Goal: Information Seeking & Learning: Check status

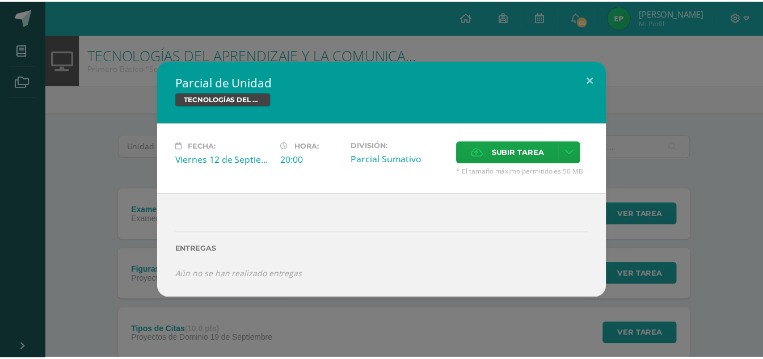
scroll to position [207, 0]
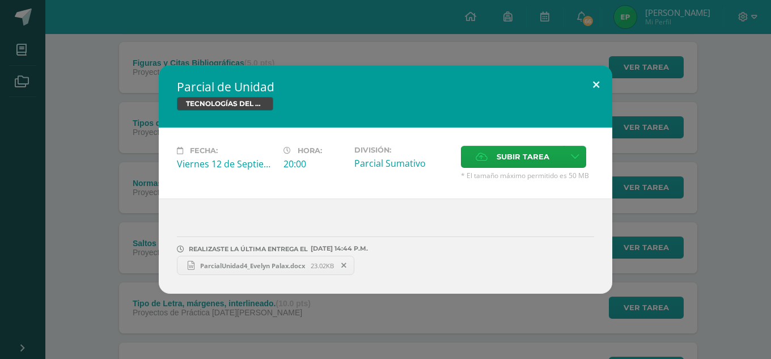
click at [604, 87] on button at bounding box center [596, 84] width 32 height 39
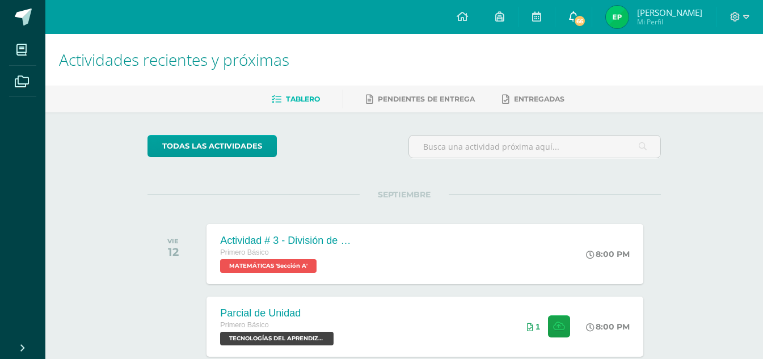
click at [578, 16] on icon at bounding box center [573, 16] width 9 height 10
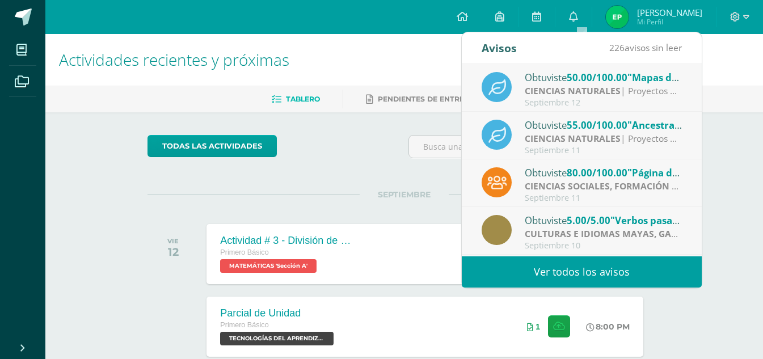
click at [594, 87] on strong "CIENCIAS NATURALES" at bounding box center [573, 90] width 96 height 12
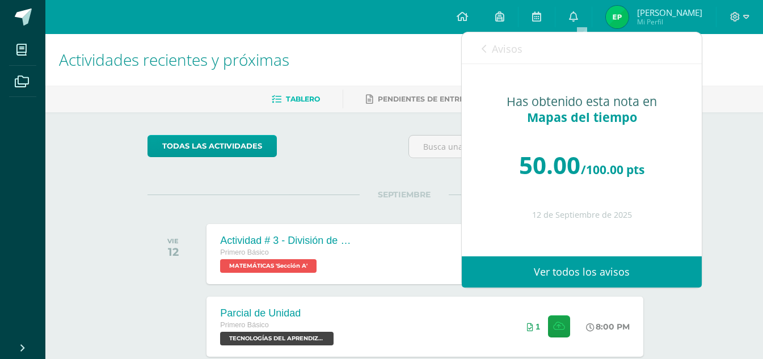
click at [583, 272] on link "Ver todos los avisos" at bounding box center [582, 271] width 240 height 31
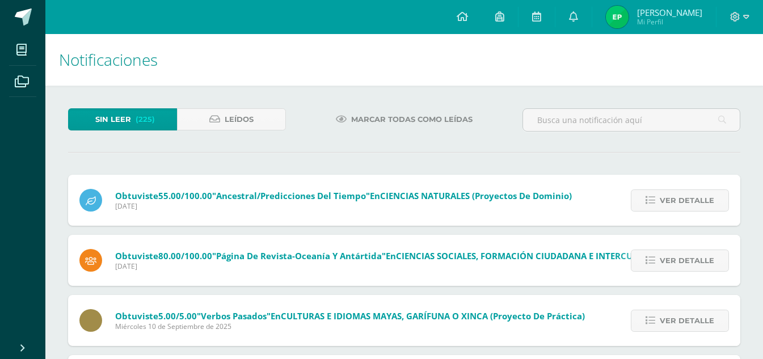
click at [533, 204] on span "Jueves 11 de Septiembre de 2025" at bounding box center [343, 206] width 456 height 10
click at [700, 201] on span "Ver detalle" at bounding box center [686, 200] width 54 height 21
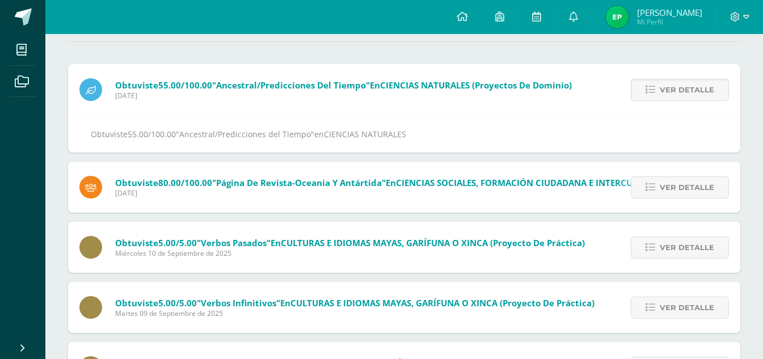
scroll to position [113, 0]
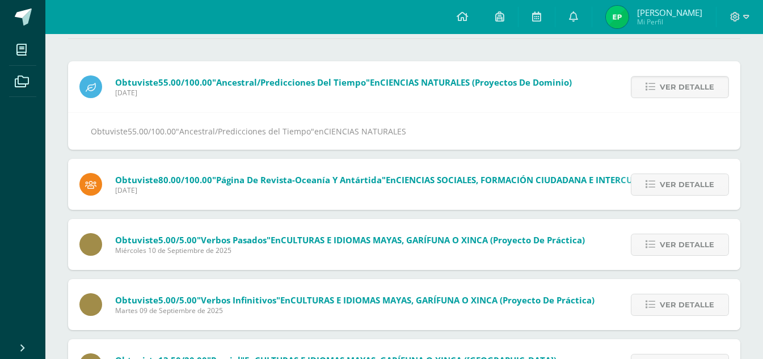
click at [310, 197] on div "Obtuviste 80.00/100.00 "Página de revista-Oceanía y Antártida" en CIENCIAS SOCI…" at bounding box center [431, 184] width 726 height 51
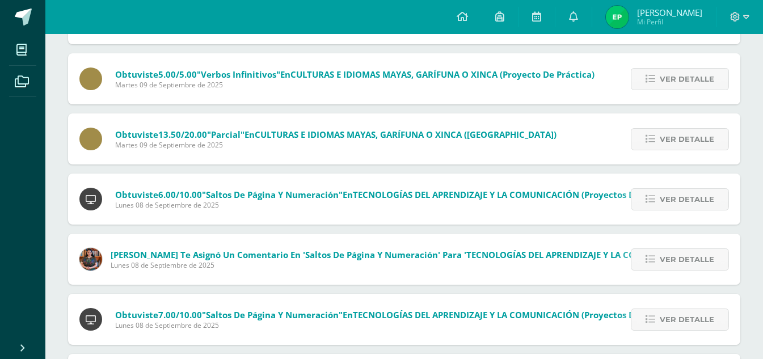
scroll to position [340, 0]
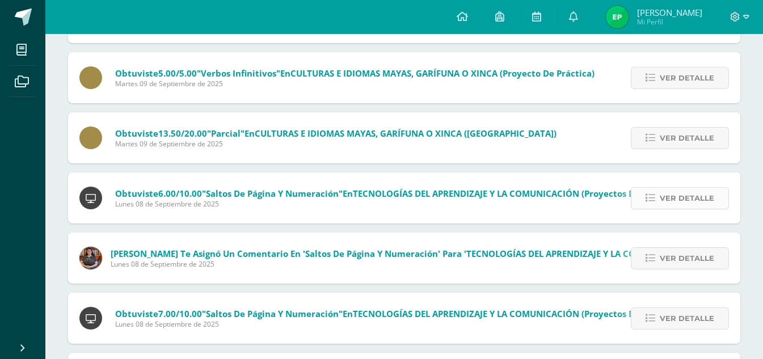
click at [686, 202] on span "Ver detalle" at bounding box center [686, 198] width 54 height 21
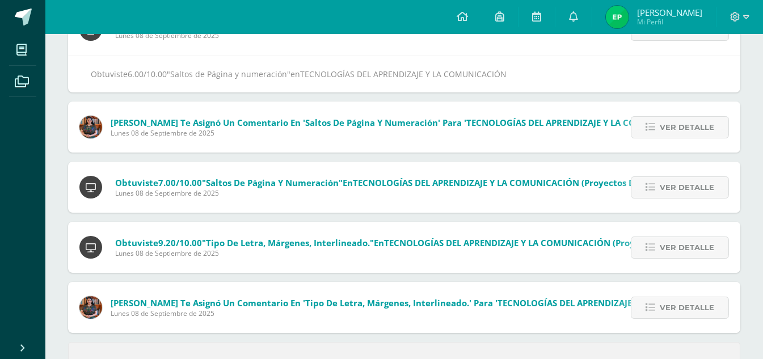
scroll to position [413, 0]
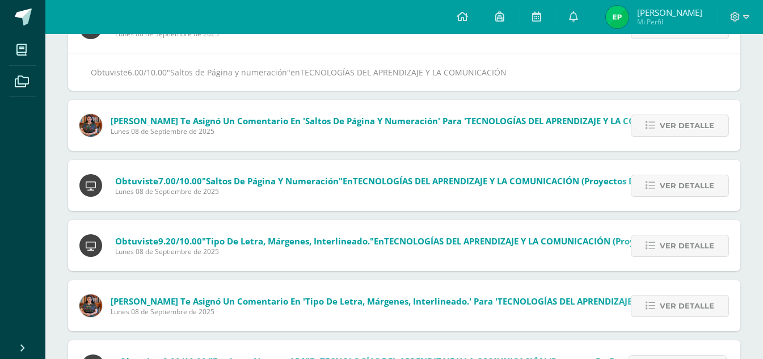
click at [358, 126] on span "Alexandra Bulux te asignó un comentario en 'Saltos de Página y numeración' para…" at bounding box center [403, 125] width 584 height 21
click at [408, 147] on div "Alexandra Bulux te asignó un comentario en 'Saltos de Página y numeración' para…" at bounding box center [387, 125] width 638 height 51
click at [654, 129] on icon at bounding box center [650, 126] width 10 height 10
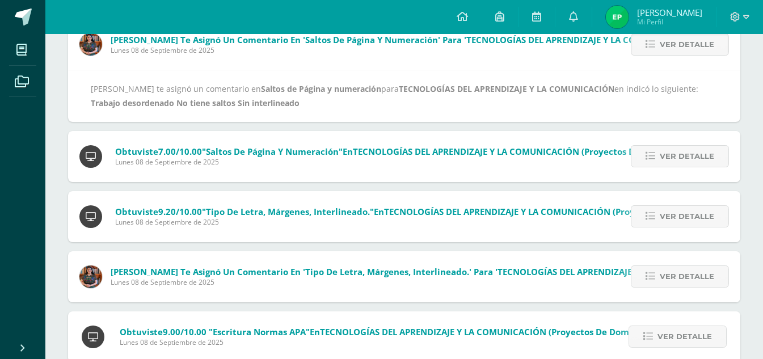
scroll to position [418, 0]
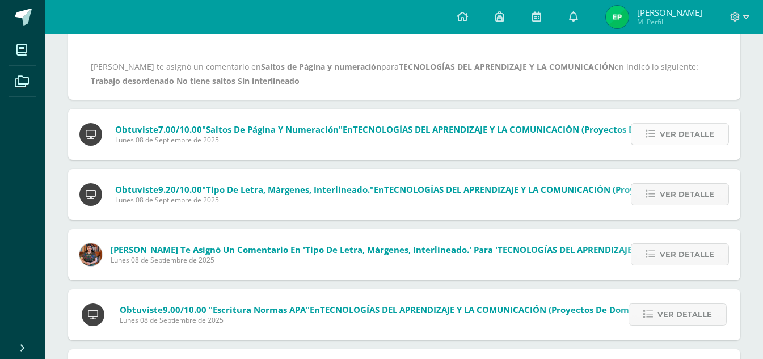
click at [650, 130] on icon at bounding box center [650, 134] width 10 height 10
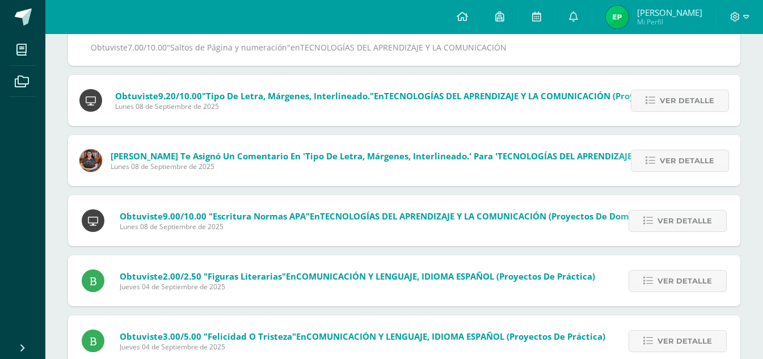
scroll to position [481, 0]
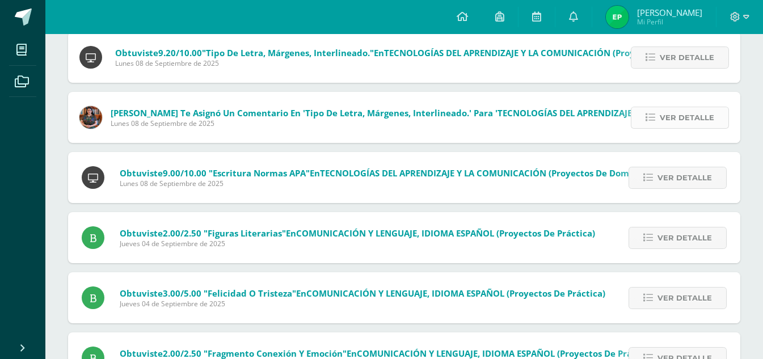
click at [648, 115] on icon at bounding box center [650, 118] width 10 height 10
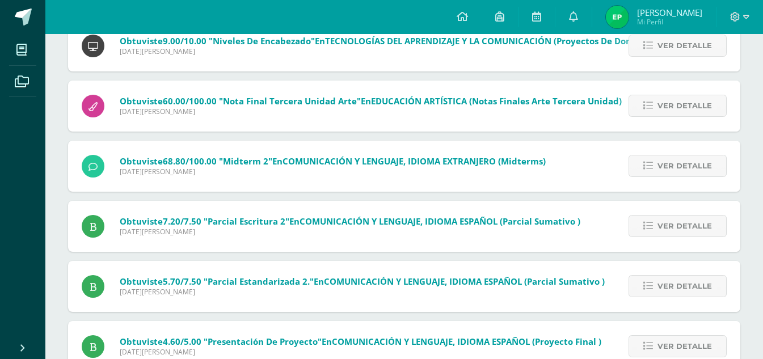
scroll to position [2533, 0]
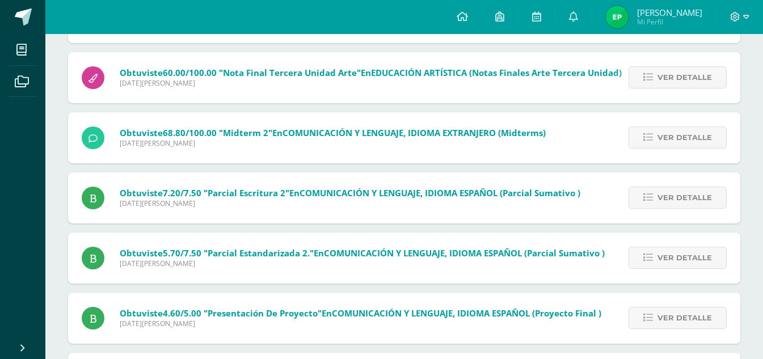
click at [621, 23] on img at bounding box center [617, 17] width 23 height 23
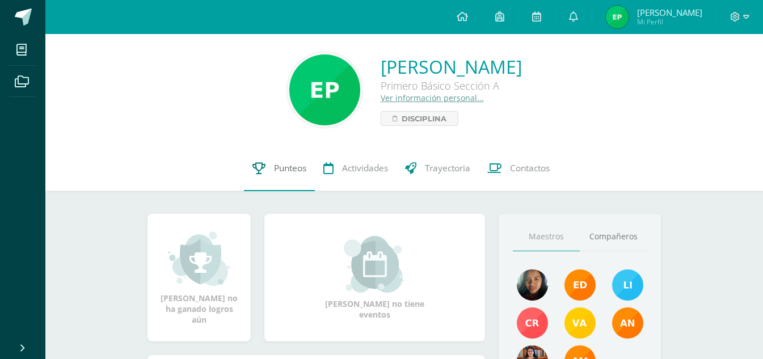
click at [279, 167] on span "Punteos" at bounding box center [290, 168] width 32 height 12
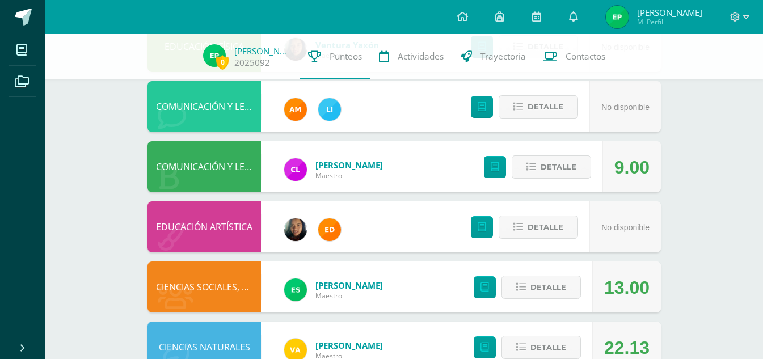
scroll to position [227, 0]
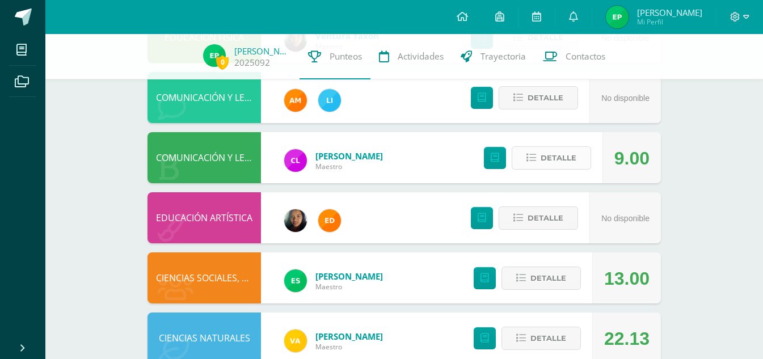
click at [555, 147] on span "Detalle" at bounding box center [558, 157] width 36 height 21
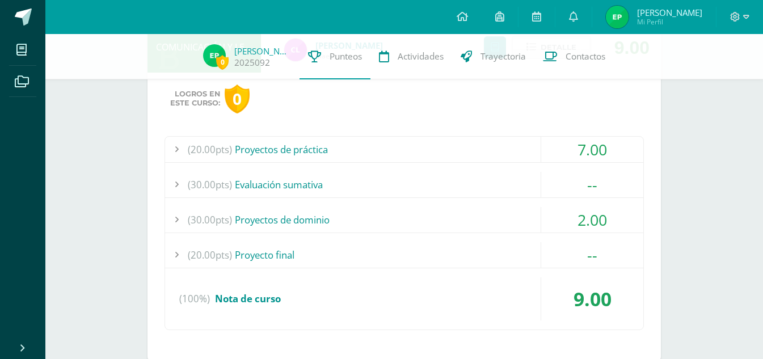
scroll to position [340, 0]
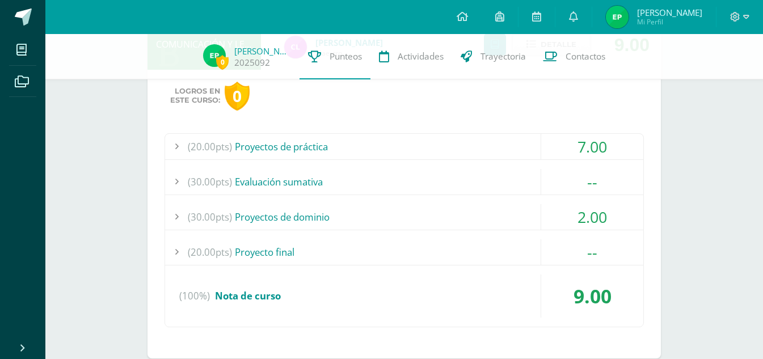
click at [475, 218] on div "(30.00pts) Proyectos de dominio" at bounding box center [404, 217] width 478 height 26
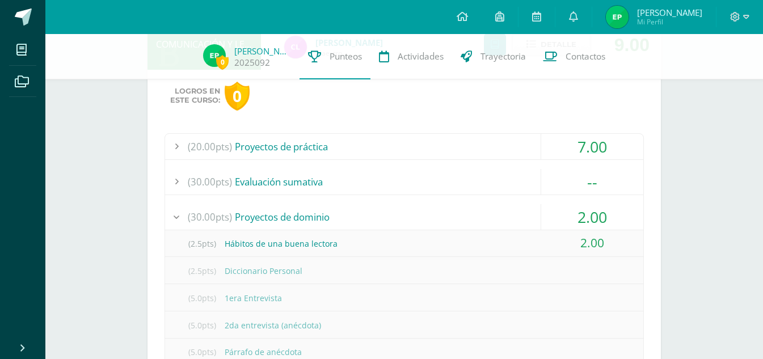
click at [497, 218] on div "(30.00pts) Proyectos de dominio" at bounding box center [404, 217] width 478 height 26
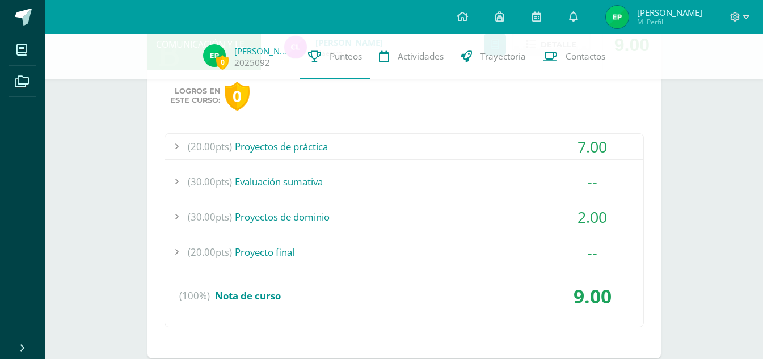
click at [523, 153] on div "(20.00pts) Proyectos de práctica" at bounding box center [404, 147] width 478 height 26
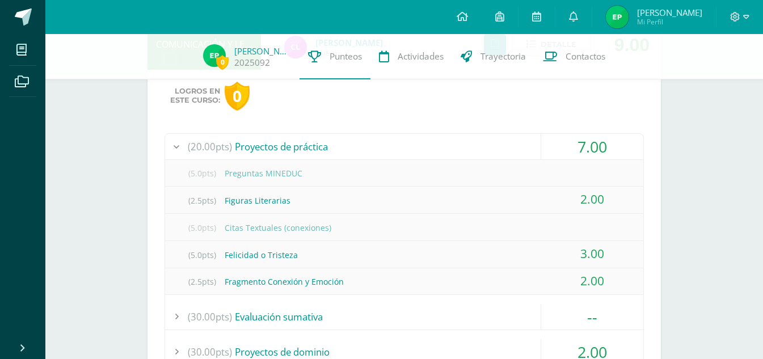
click at [518, 157] on div "(20.00pts) Proyectos de práctica" at bounding box center [404, 147] width 478 height 26
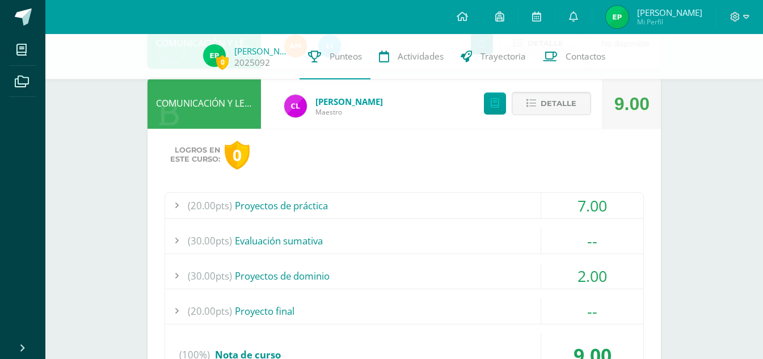
scroll to position [284, 0]
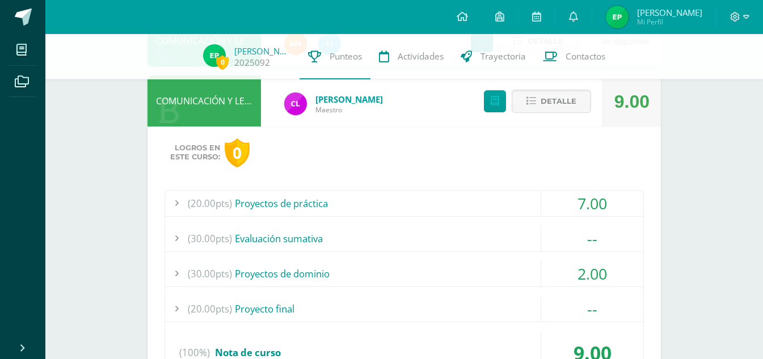
click at [263, 268] on div "(30.00pts) Proyectos de dominio" at bounding box center [404, 274] width 478 height 26
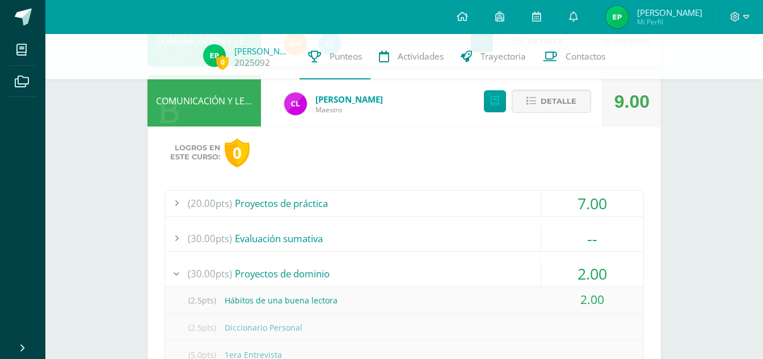
click at [315, 273] on div "(30.00pts) Proyectos de dominio" at bounding box center [404, 274] width 478 height 26
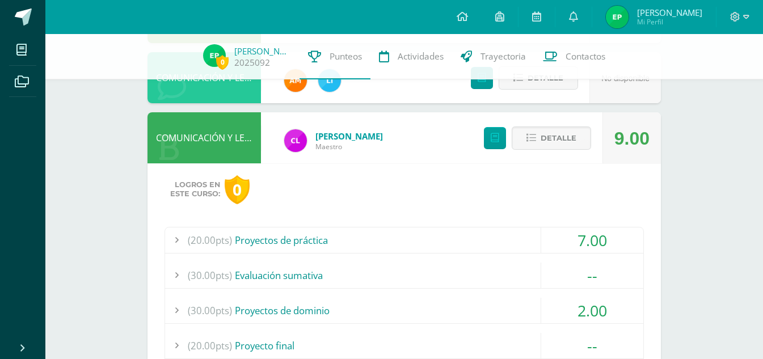
scroll to position [227, 0]
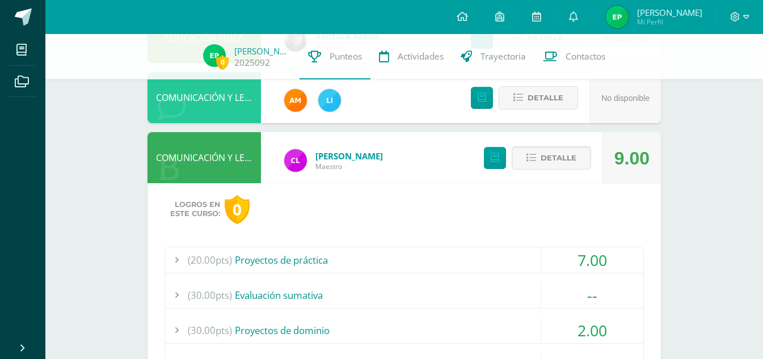
click at [475, 225] on div "Logros en este curso: 0 (20.00pts) Proyectos de práctica 7.00 (5.0pts) Pregunta…" at bounding box center [403, 327] width 513 height 289
click at [471, 227] on div "Logros en este curso: 0 (20.00pts) Proyectos de práctica 7.00 (5.0pts) Pregunta…" at bounding box center [403, 327] width 513 height 289
click at [401, 161] on div "COMUNICACIÓN Y LENGUAJE, IDIOMA ESPAÑOL [PERSON_NAME] 9.00 [GEOGRAPHIC_DATA] Lo…" at bounding box center [403, 302] width 513 height 340
click at [542, 151] on span "Detalle" at bounding box center [558, 157] width 36 height 21
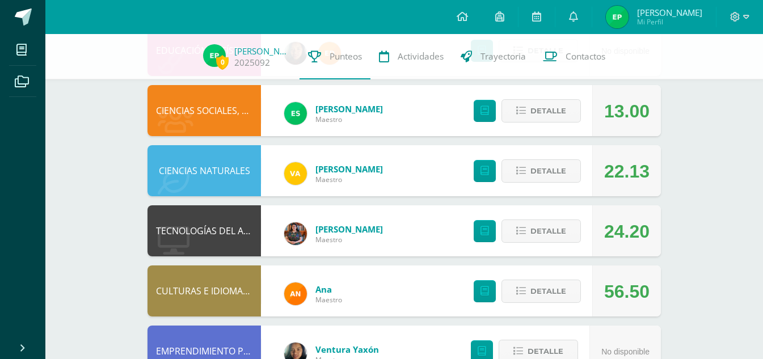
scroll to position [397, 0]
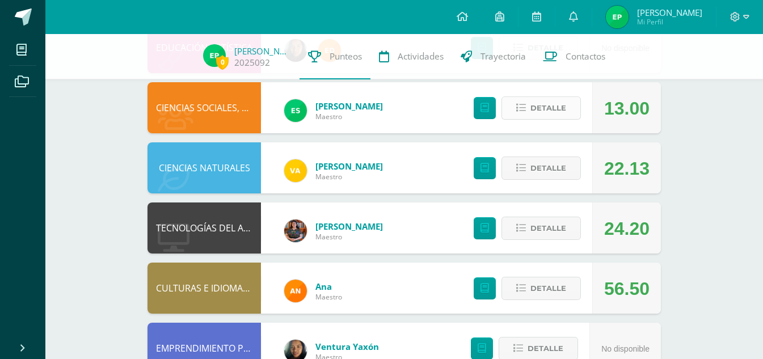
click at [565, 118] on span "Detalle" at bounding box center [548, 108] width 36 height 21
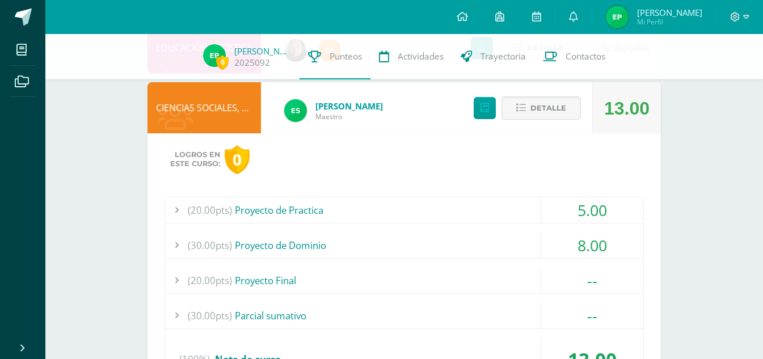
click at [456, 205] on div "(20.00pts) Proyecto de Practica" at bounding box center [404, 210] width 478 height 26
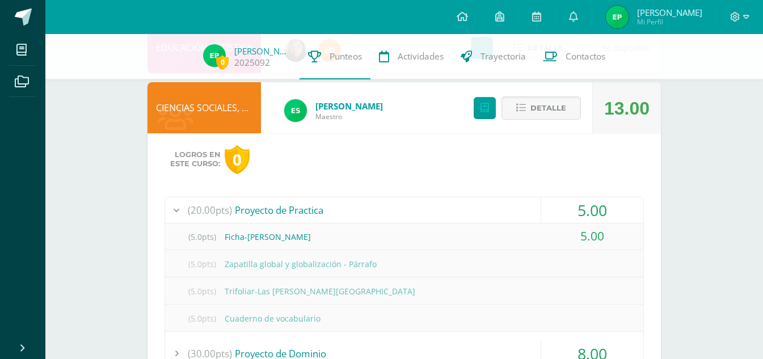
click at [460, 208] on div "(20.00pts) Proyecto de Practica" at bounding box center [404, 210] width 478 height 26
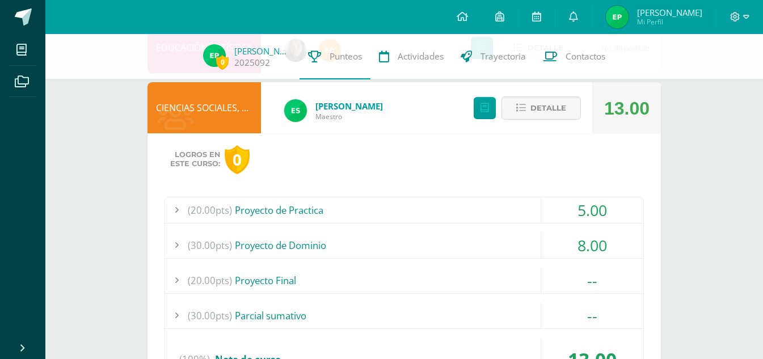
click at [557, 248] on div "8.00" at bounding box center [592, 245] width 102 height 26
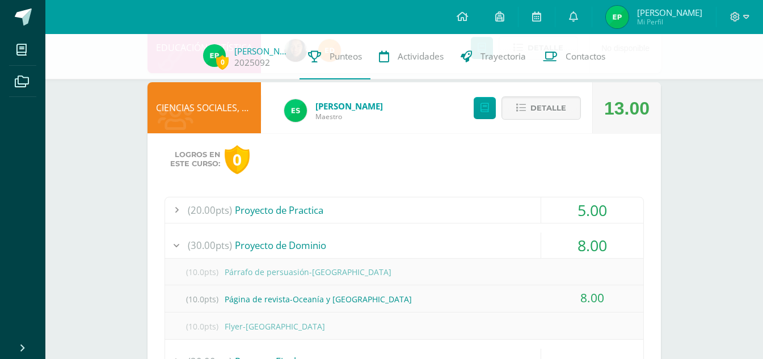
click at [515, 242] on div "(30.00pts) Proyecto de Dominio" at bounding box center [404, 245] width 478 height 26
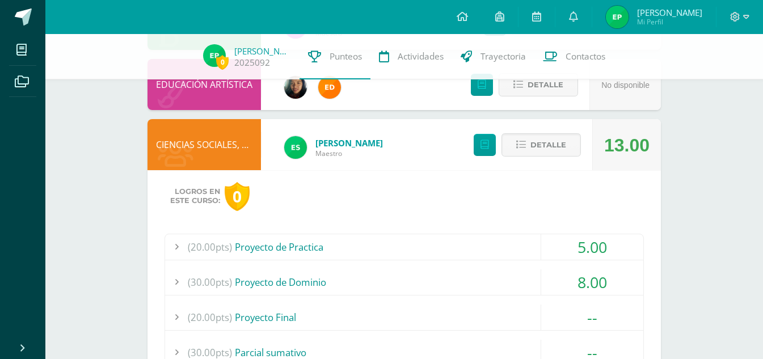
scroll to position [340, 0]
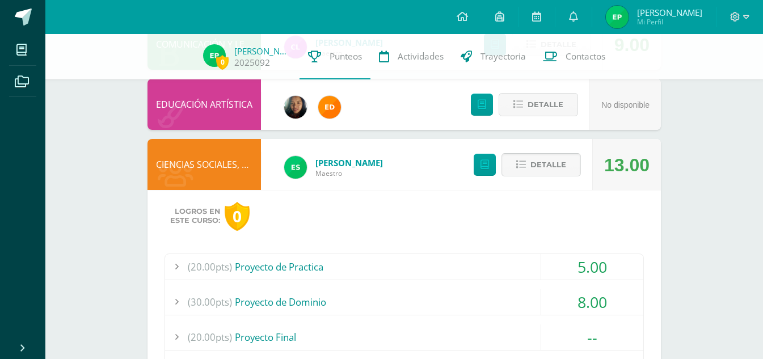
click at [549, 164] on span "Detalle" at bounding box center [548, 164] width 36 height 21
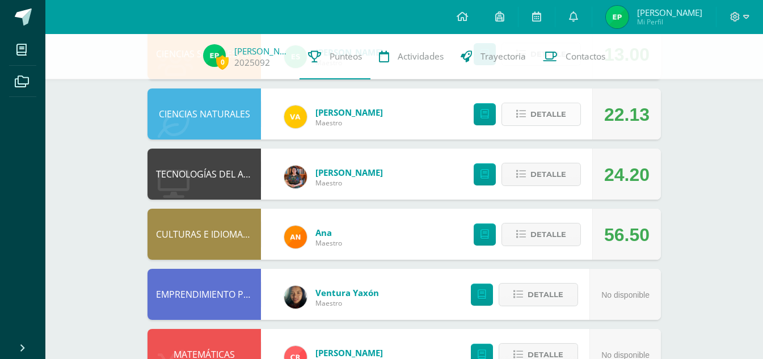
scroll to position [454, 0]
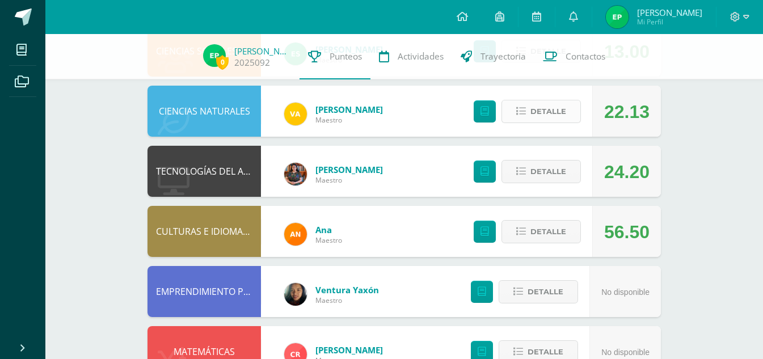
click at [525, 115] on icon at bounding box center [521, 112] width 10 height 10
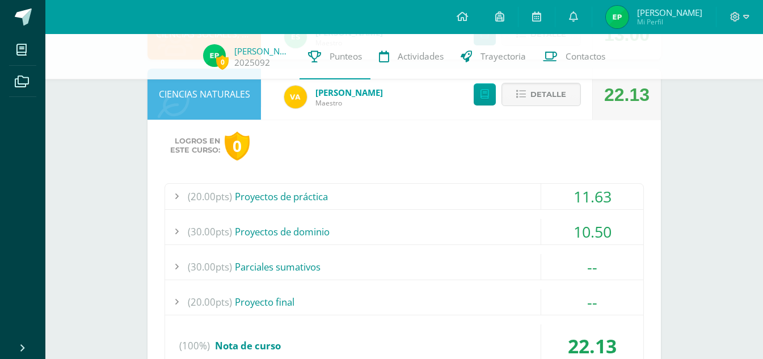
scroll to position [510, 0]
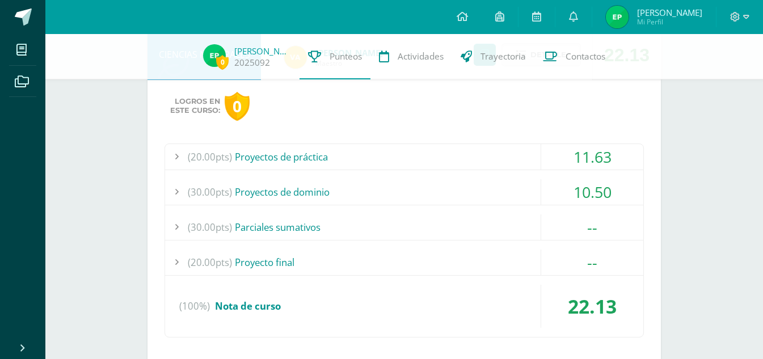
click at [567, 158] on div "11.63" at bounding box center [592, 157] width 102 height 26
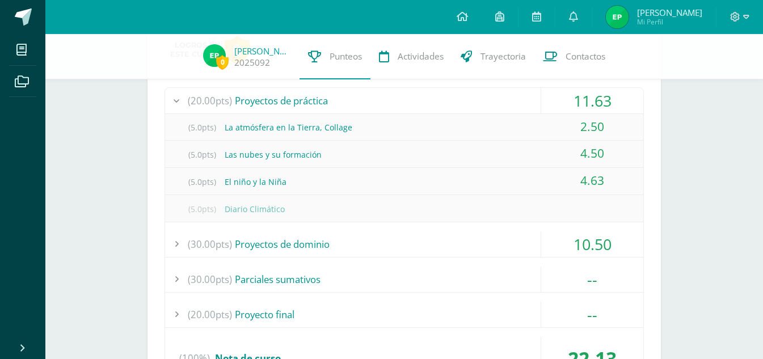
scroll to position [567, 0]
click at [349, 239] on div "(30.00pts) Proyectos de dominio" at bounding box center [404, 244] width 478 height 26
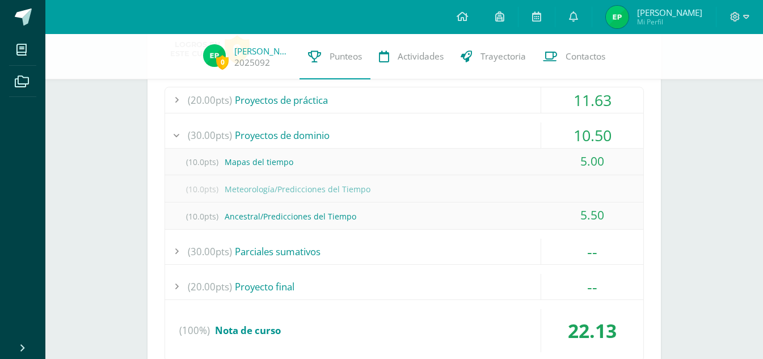
scroll to position [454, 0]
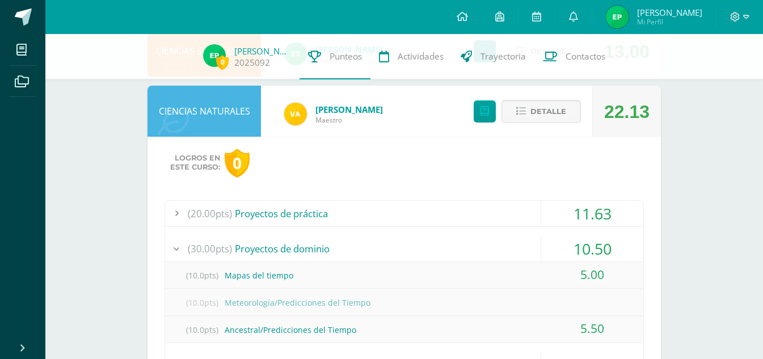
click at [406, 117] on div "CIENCIAS NATURALES [PERSON_NAME] Maestro 22.13 [GEOGRAPHIC_DATA] Logros en este…" at bounding box center [403, 296] width 513 height 421
click at [516, 105] on button "Detalle" at bounding box center [540, 111] width 79 height 23
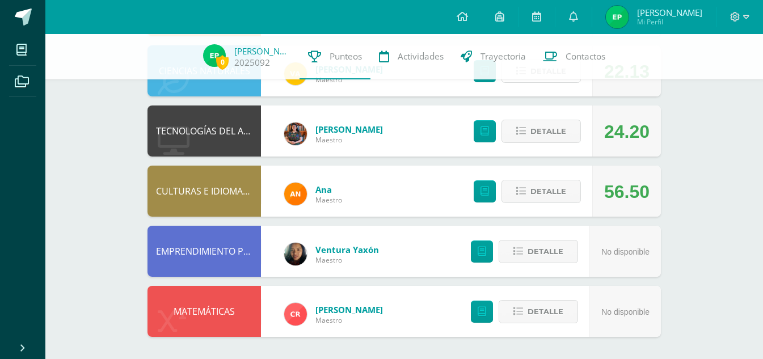
scroll to position [494, 0]
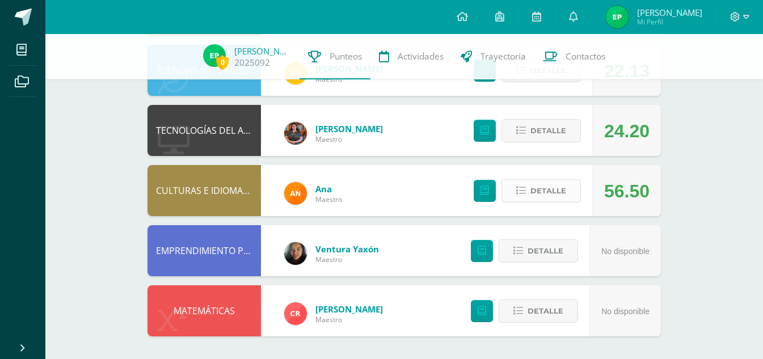
click at [556, 193] on span "Detalle" at bounding box center [548, 190] width 36 height 21
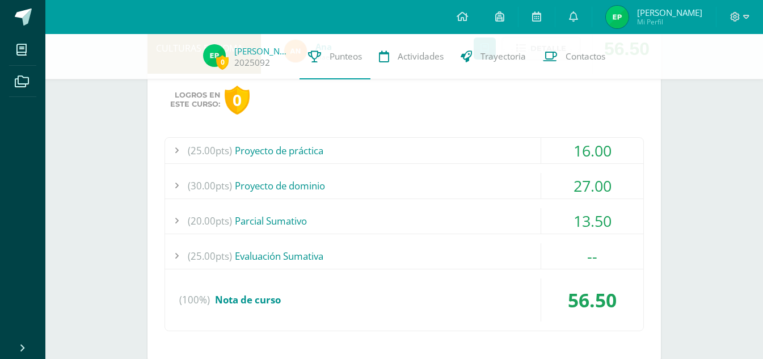
scroll to position [665, 0]
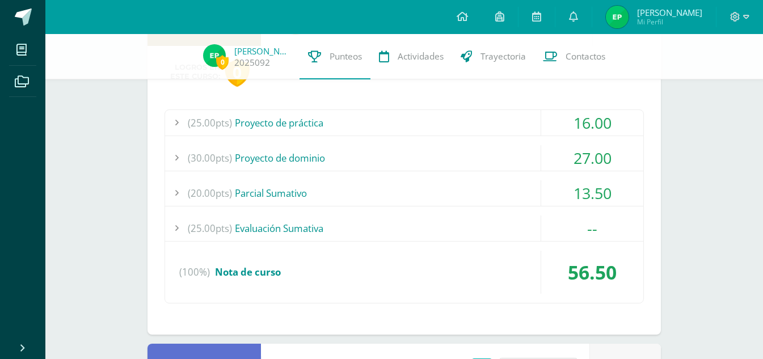
click at [480, 127] on div "(25.00pts) Proyecto de práctica" at bounding box center [404, 123] width 478 height 26
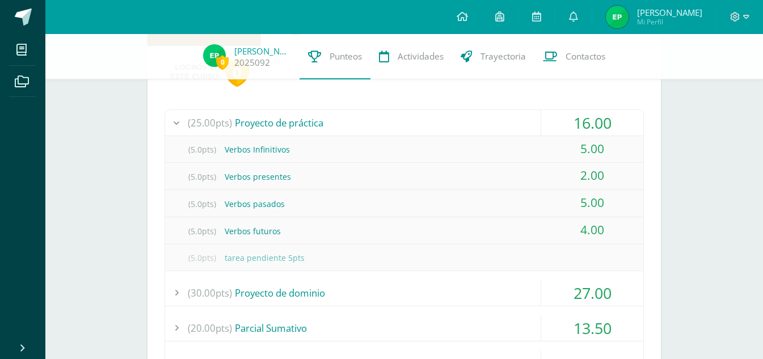
click at [481, 122] on div "(25.00pts) Proyecto de práctica" at bounding box center [404, 123] width 478 height 26
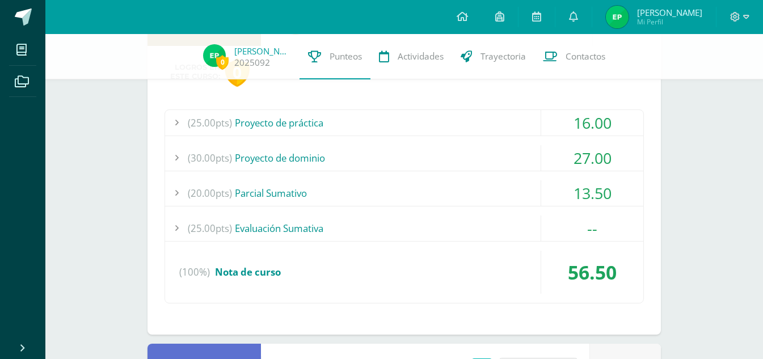
click at [477, 154] on div "(30.00pts) Proyecto de dominio" at bounding box center [404, 158] width 478 height 26
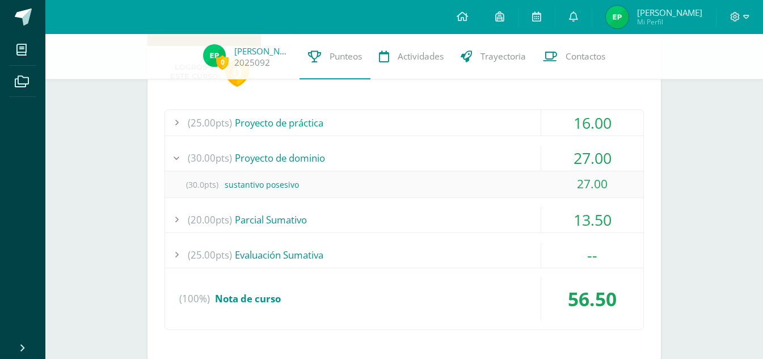
click at [477, 154] on div "(30.00pts) Proyecto de dominio" at bounding box center [404, 158] width 478 height 26
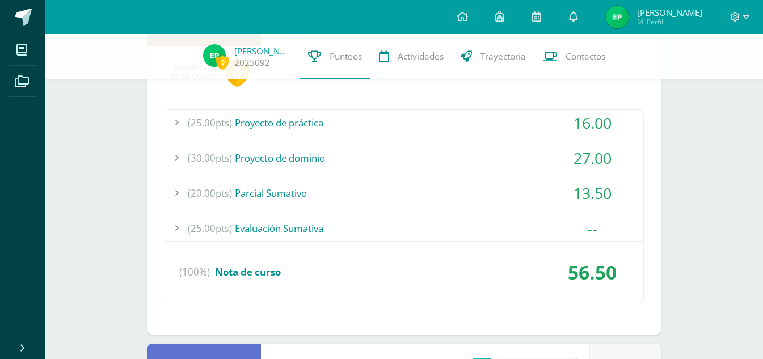
click at [473, 194] on div "(20.00pts) [GEOGRAPHIC_DATA]" at bounding box center [404, 193] width 478 height 26
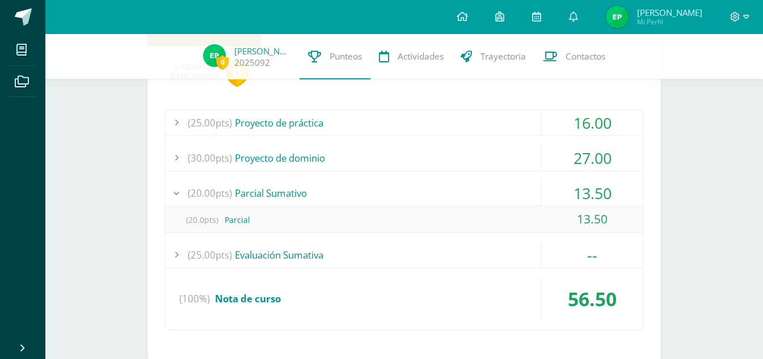
click at [473, 194] on div "(20.00pts) [GEOGRAPHIC_DATA]" at bounding box center [404, 193] width 478 height 26
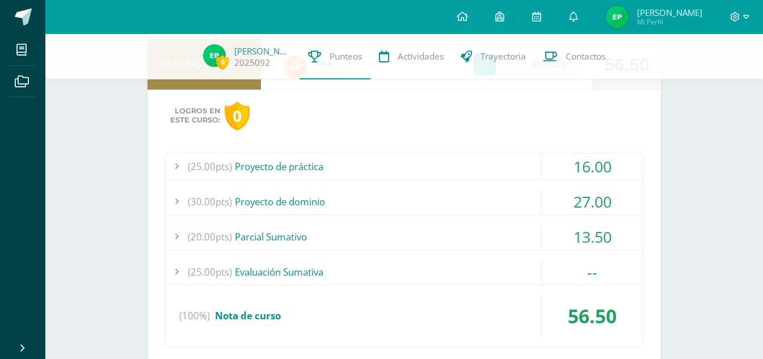
scroll to position [613, 0]
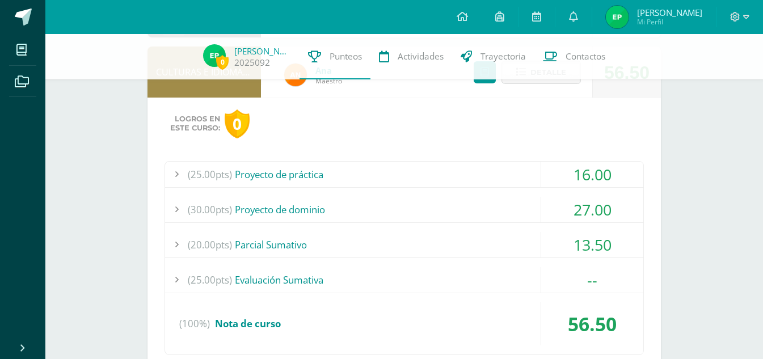
click at [472, 126] on div "Logros en este curso: 0" at bounding box center [403, 123] width 479 height 29
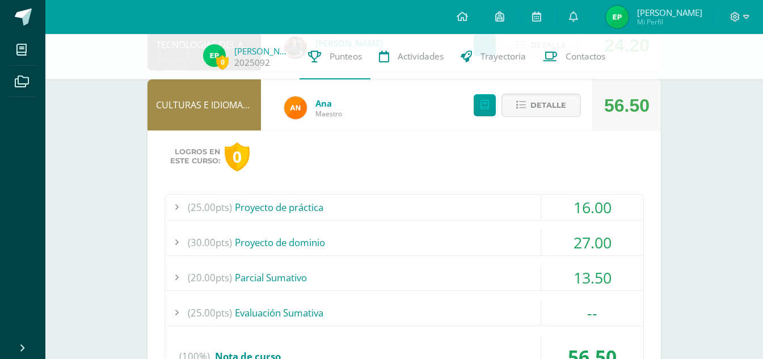
scroll to position [500, 0]
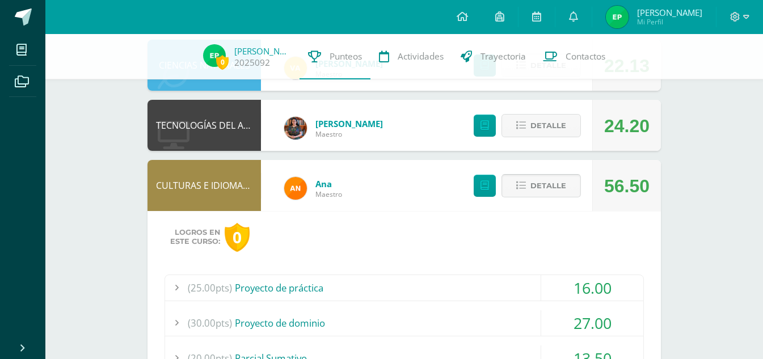
click at [513, 187] on button "Detalle" at bounding box center [540, 185] width 79 height 23
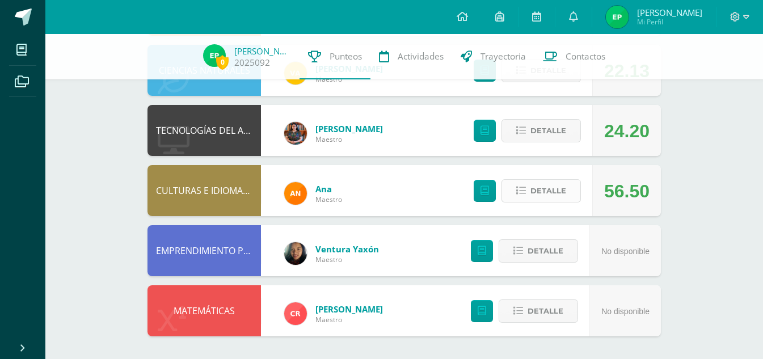
scroll to position [494, 0]
click at [544, 198] on span "Detalle" at bounding box center [548, 190] width 36 height 21
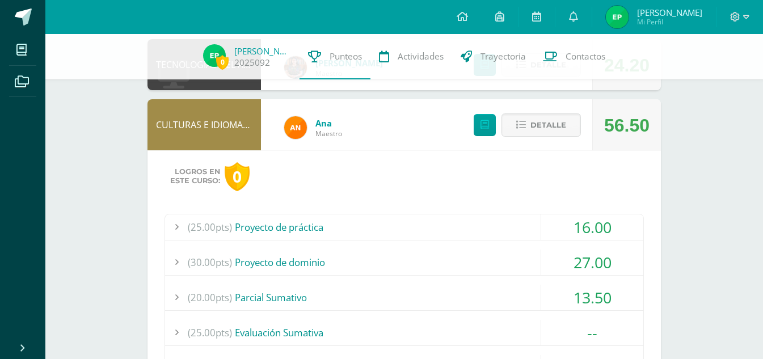
scroll to position [613, 0]
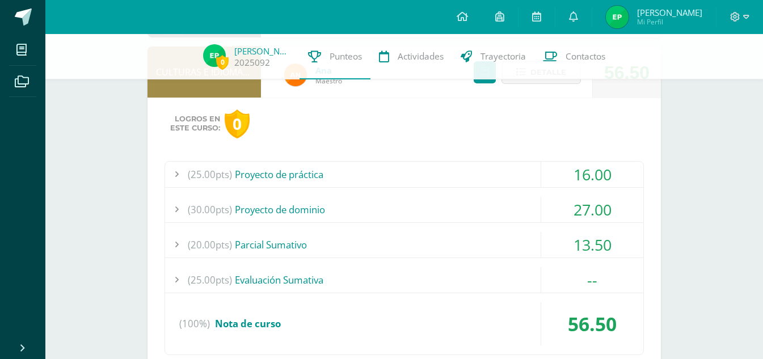
click at [429, 165] on div "(25.00pts) Proyecto de práctica" at bounding box center [404, 175] width 478 height 26
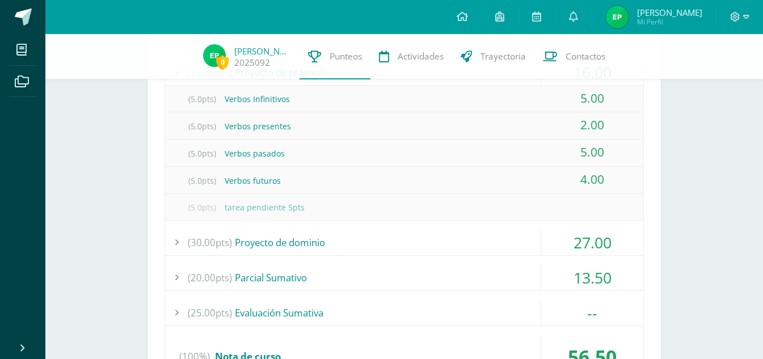
scroll to position [726, 0]
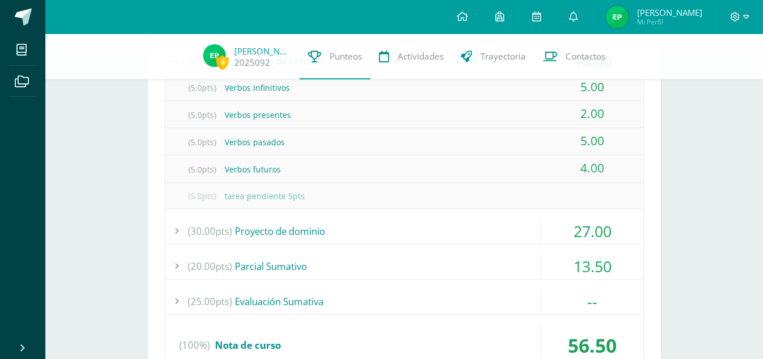
click at [449, 221] on div "(30.00pts) Proyecto de dominio" at bounding box center [404, 231] width 478 height 26
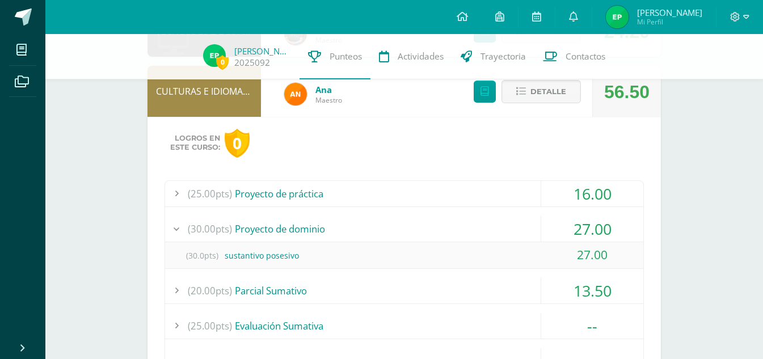
scroll to position [556, 0]
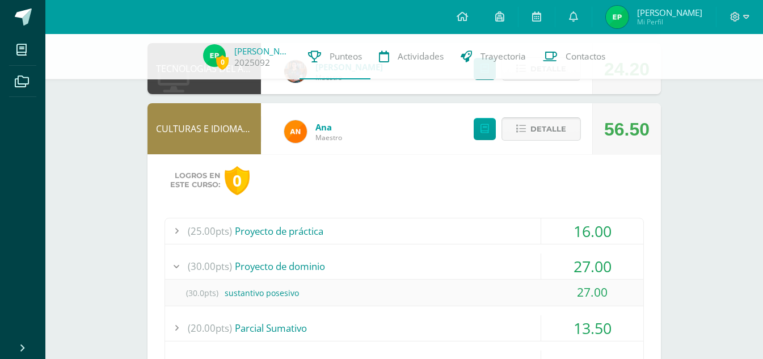
click at [522, 125] on icon at bounding box center [521, 129] width 10 height 10
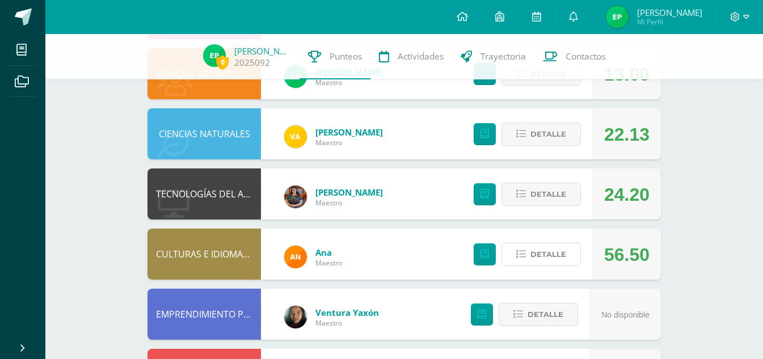
scroll to position [441, 0]
